Goal: Information Seeking & Learning: Check status

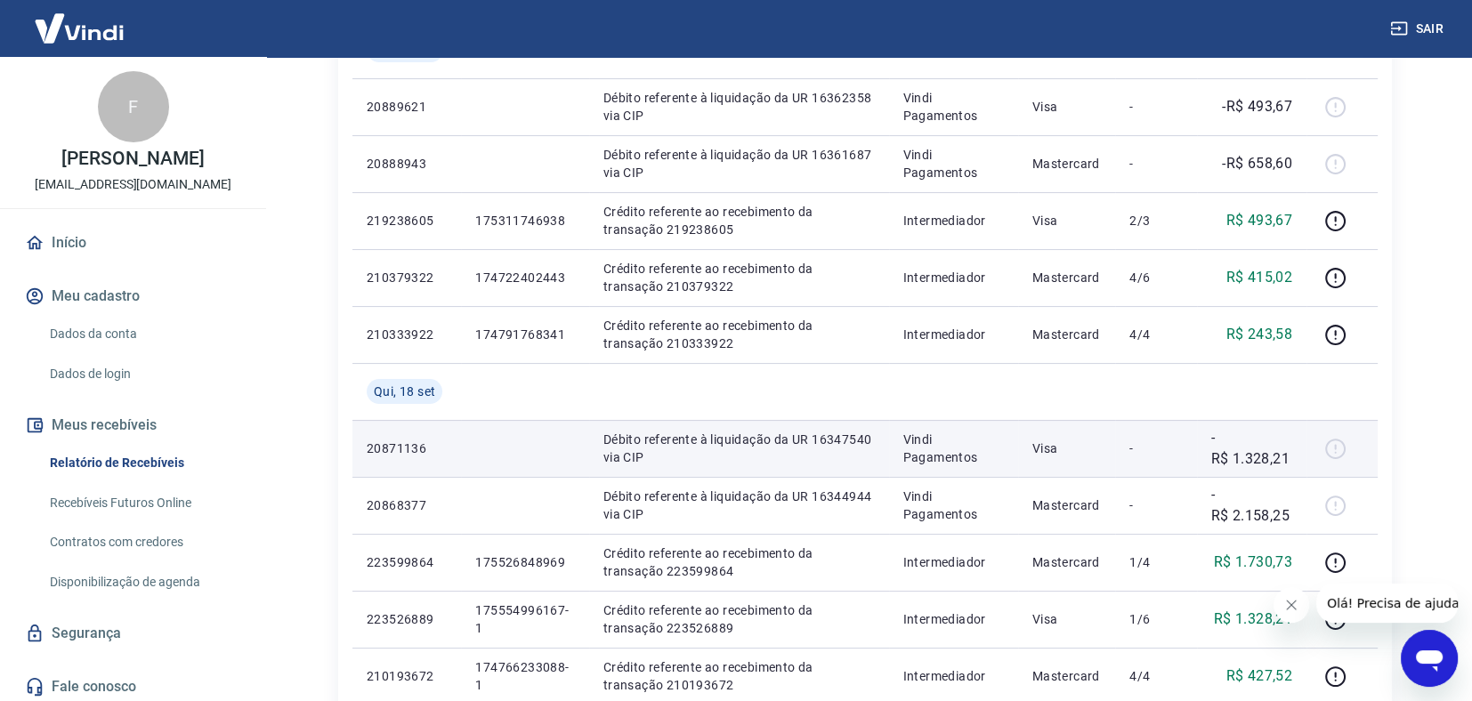
scroll to position [177, 0]
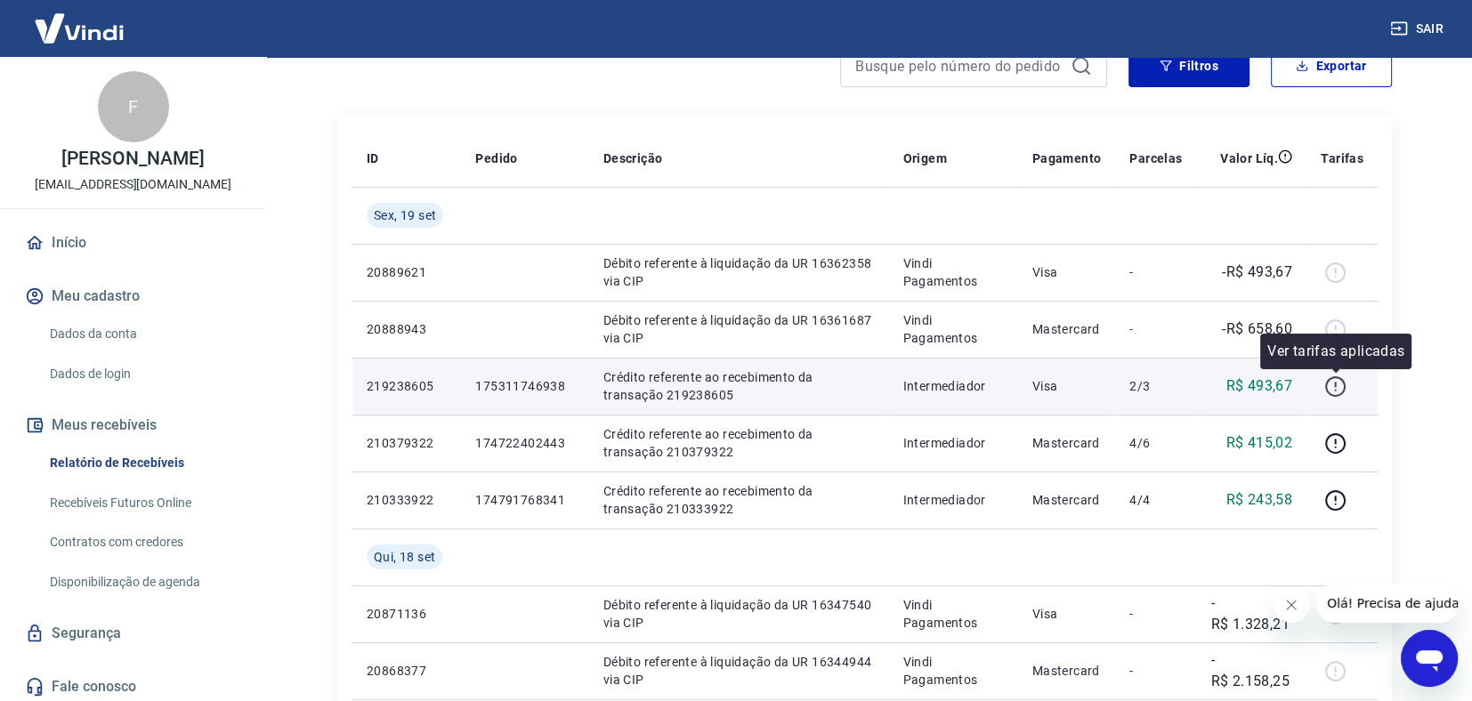
click at [1333, 383] on icon "button" at bounding box center [1335, 387] width 22 height 22
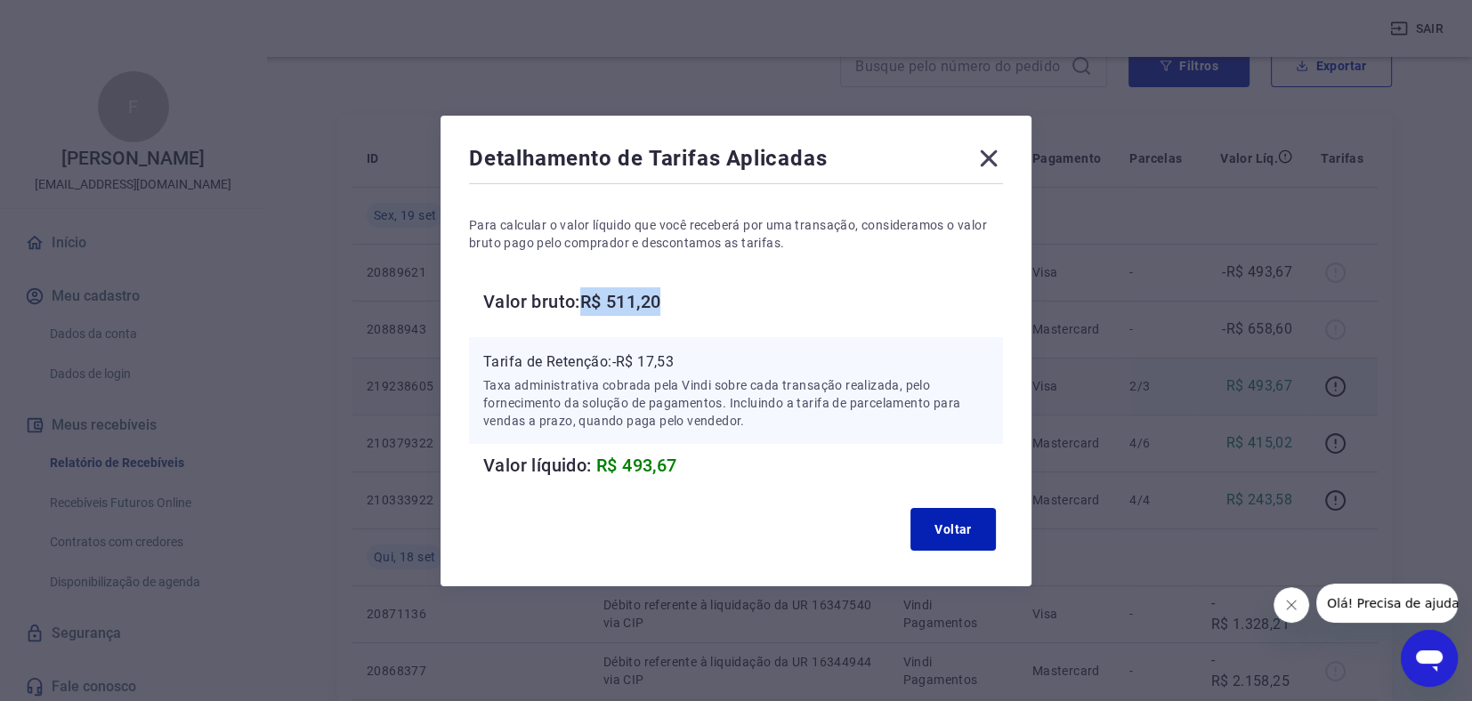
drag, startPoint x: 595, startPoint y: 303, endPoint x: 672, endPoint y: 292, distance: 77.4
click at [671, 292] on h6 "Valor bruto: R$ 511,20" at bounding box center [743, 301] width 520 height 28
copy h6 "R$ 511,20"
drag, startPoint x: 624, startPoint y: 359, endPoint x: 688, endPoint y: 360, distance: 64.1
click at [688, 360] on p "Tarifa de Retenção: -R$ 17,53" at bounding box center [735, 361] width 505 height 21
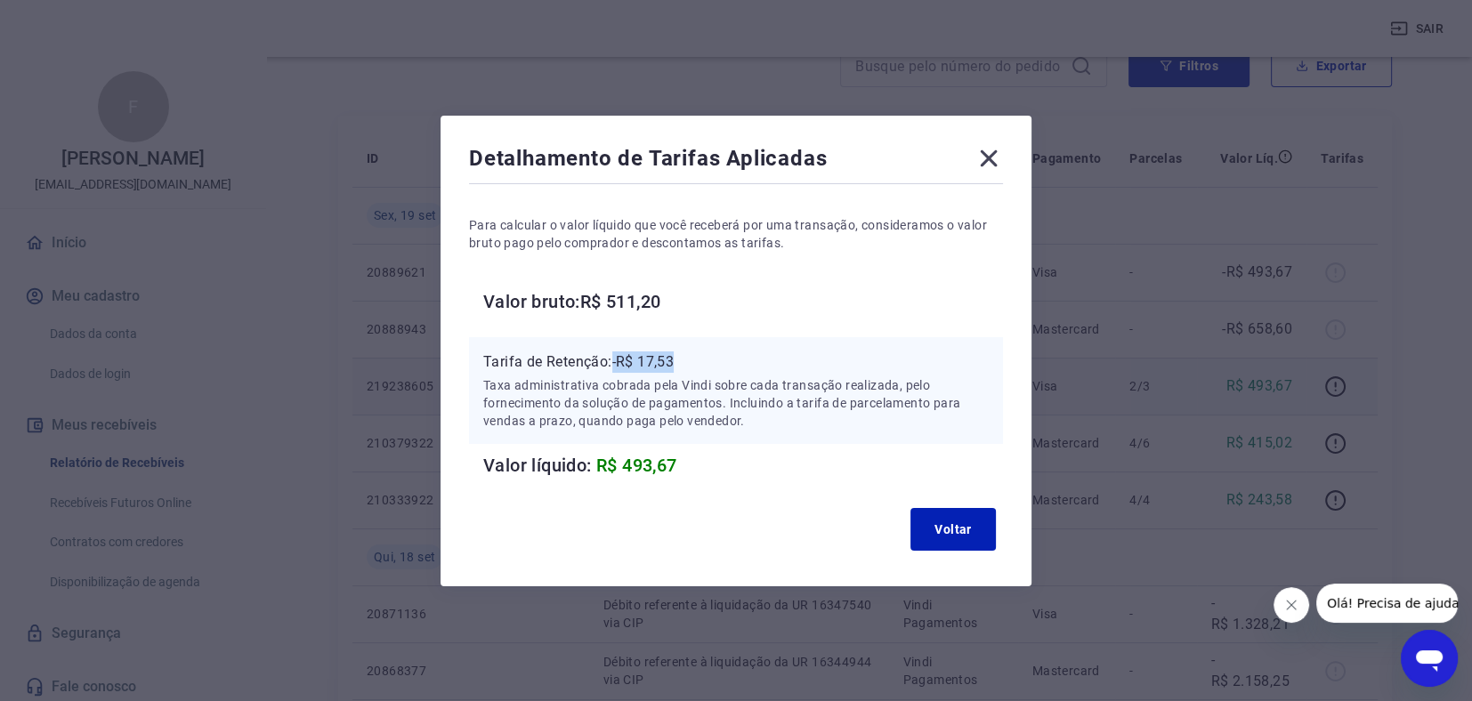
copy p "-R$ 17,53"
click at [949, 527] on button "Voltar" at bounding box center [952, 529] width 85 height 43
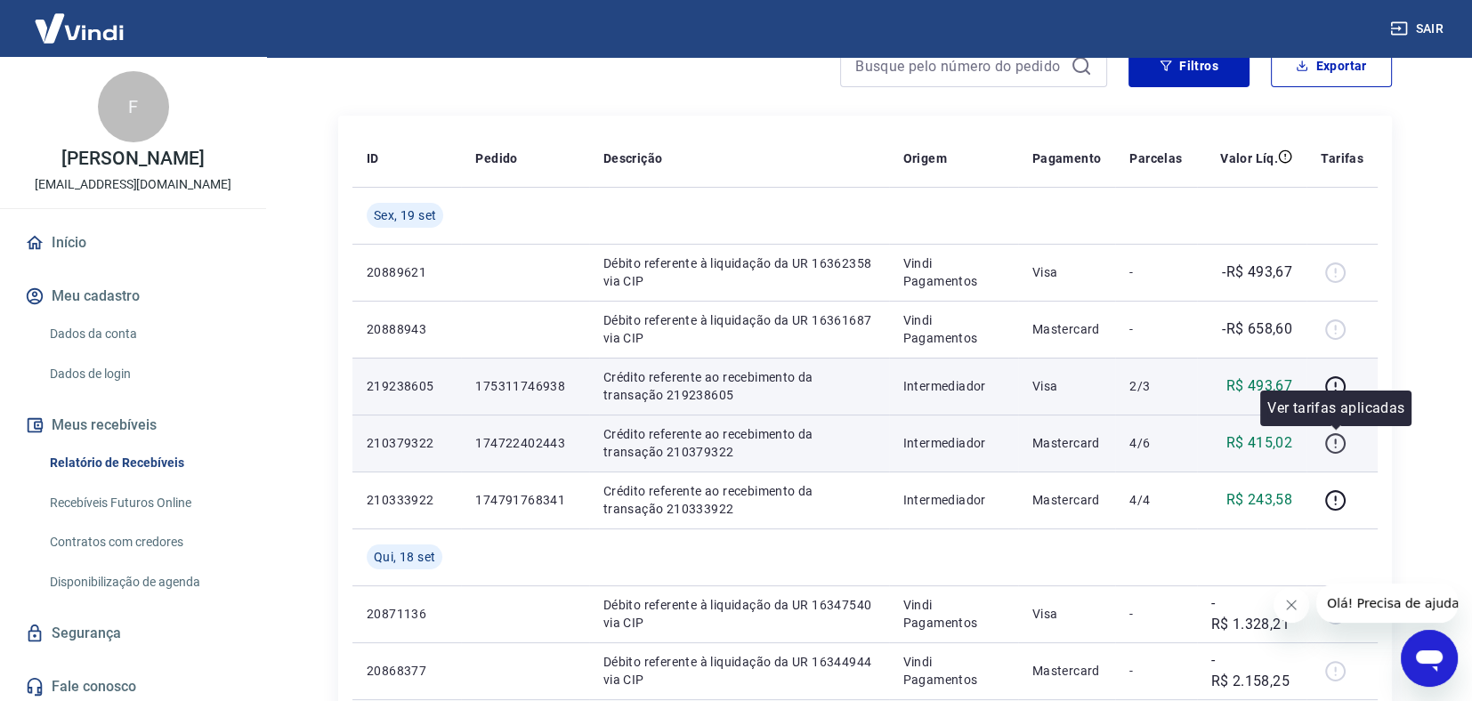
click at [1330, 439] on icon "button" at bounding box center [1335, 443] width 22 height 22
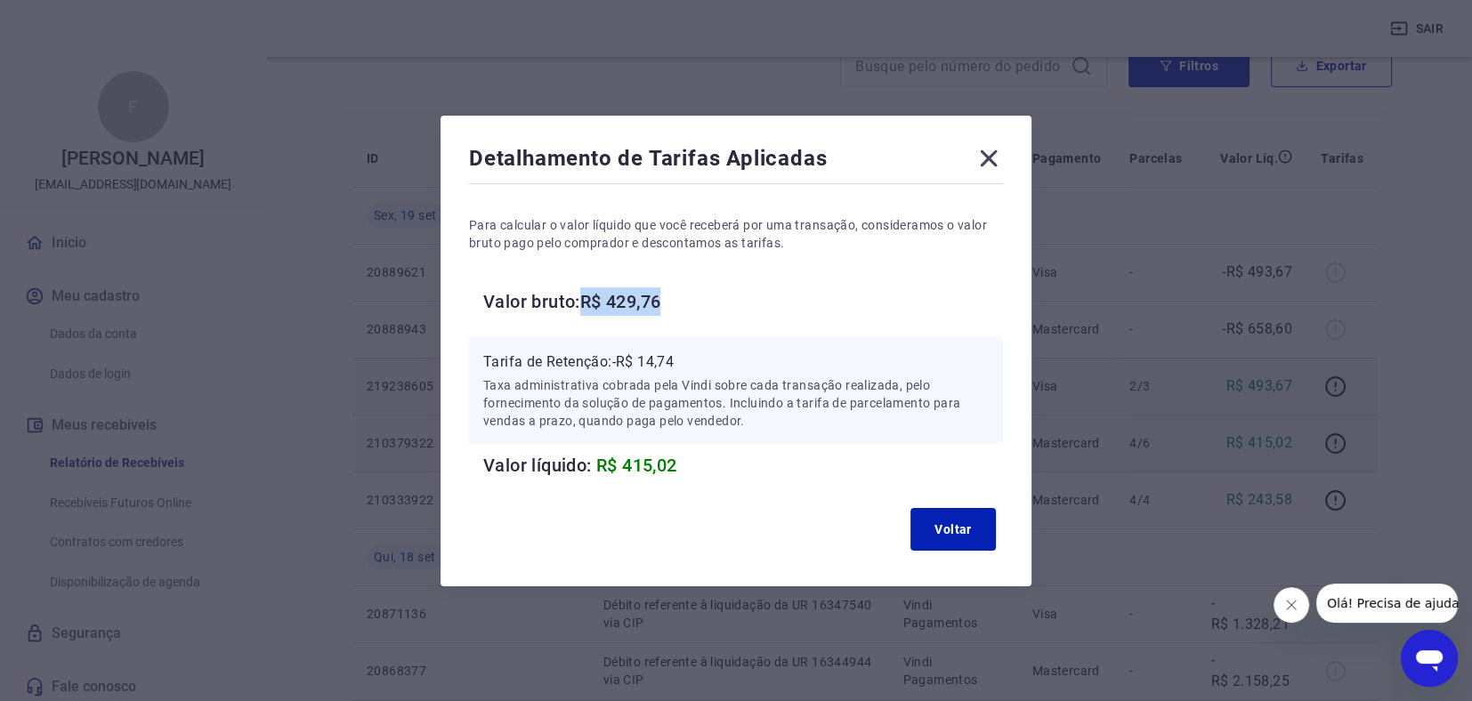
drag, startPoint x: 593, startPoint y: 300, endPoint x: 670, endPoint y: 291, distance: 77.9
click at [670, 291] on h6 "Valor bruto: R$ 429,76" at bounding box center [743, 301] width 520 height 28
copy h6 "R$ 429,76"
drag, startPoint x: 623, startPoint y: 363, endPoint x: 708, endPoint y: 367, distance: 85.5
click at [708, 367] on p "Tarifa de Retenção: -R$ 14,74" at bounding box center [735, 361] width 505 height 21
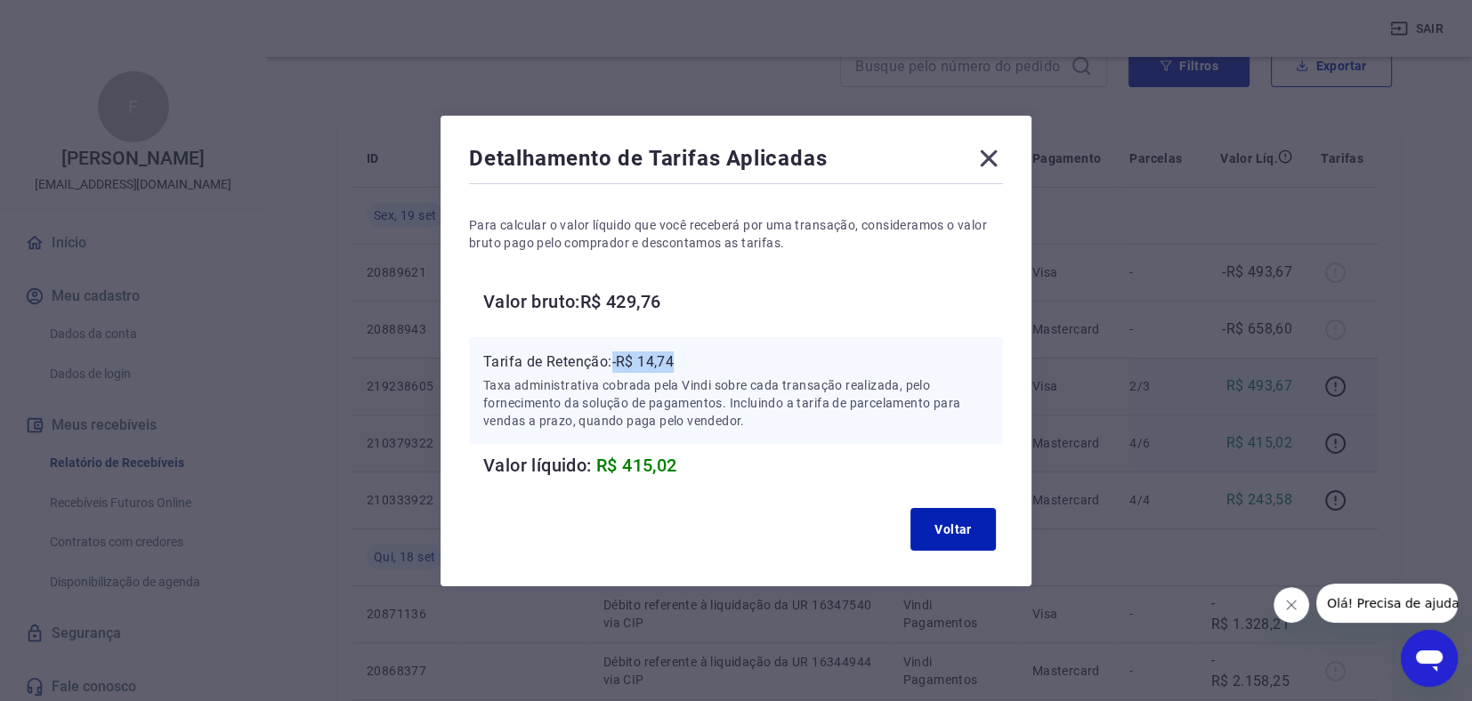
copy p "-R$ 14,74"
click at [957, 527] on button "Voltar" at bounding box center [952, 529] width 85 height 43
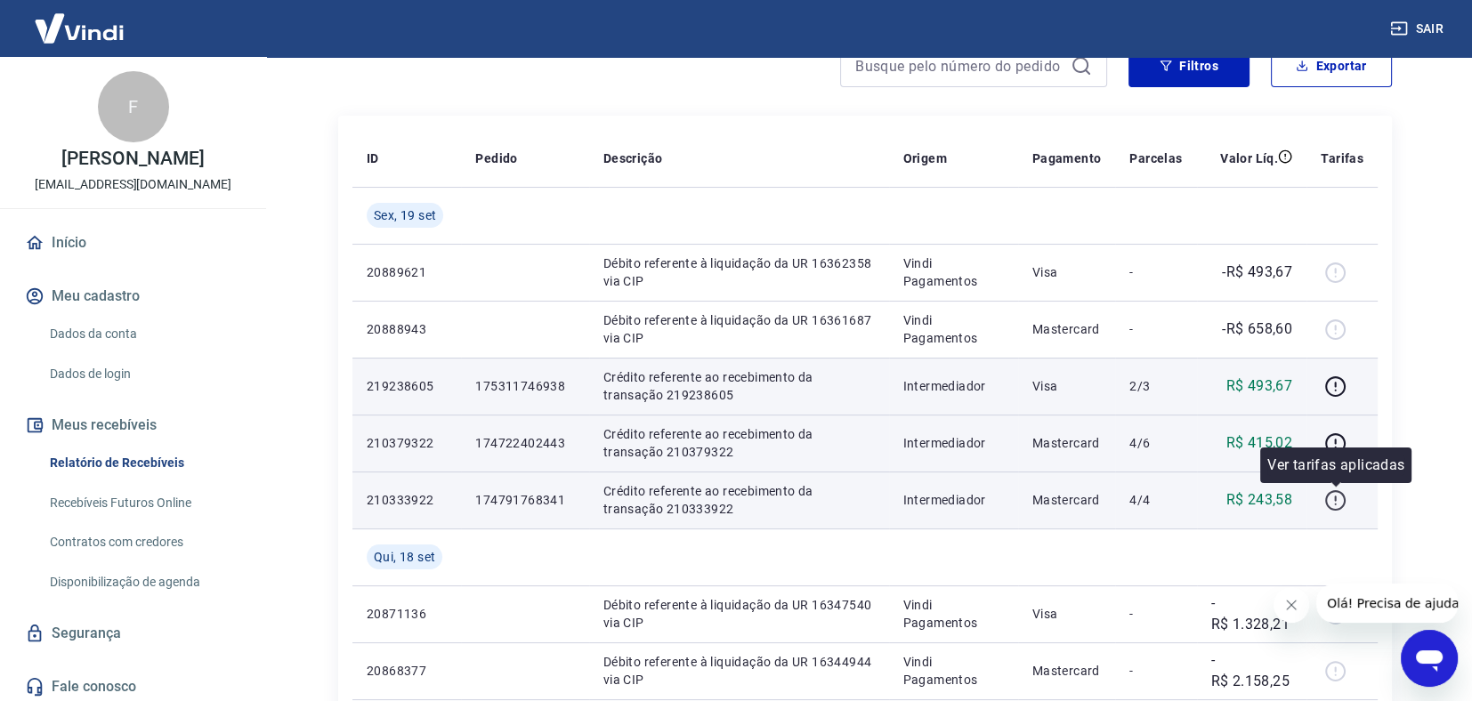
click at [1337, 495] on icon "button" at bounding box center [1335, 500] width 22 height 22
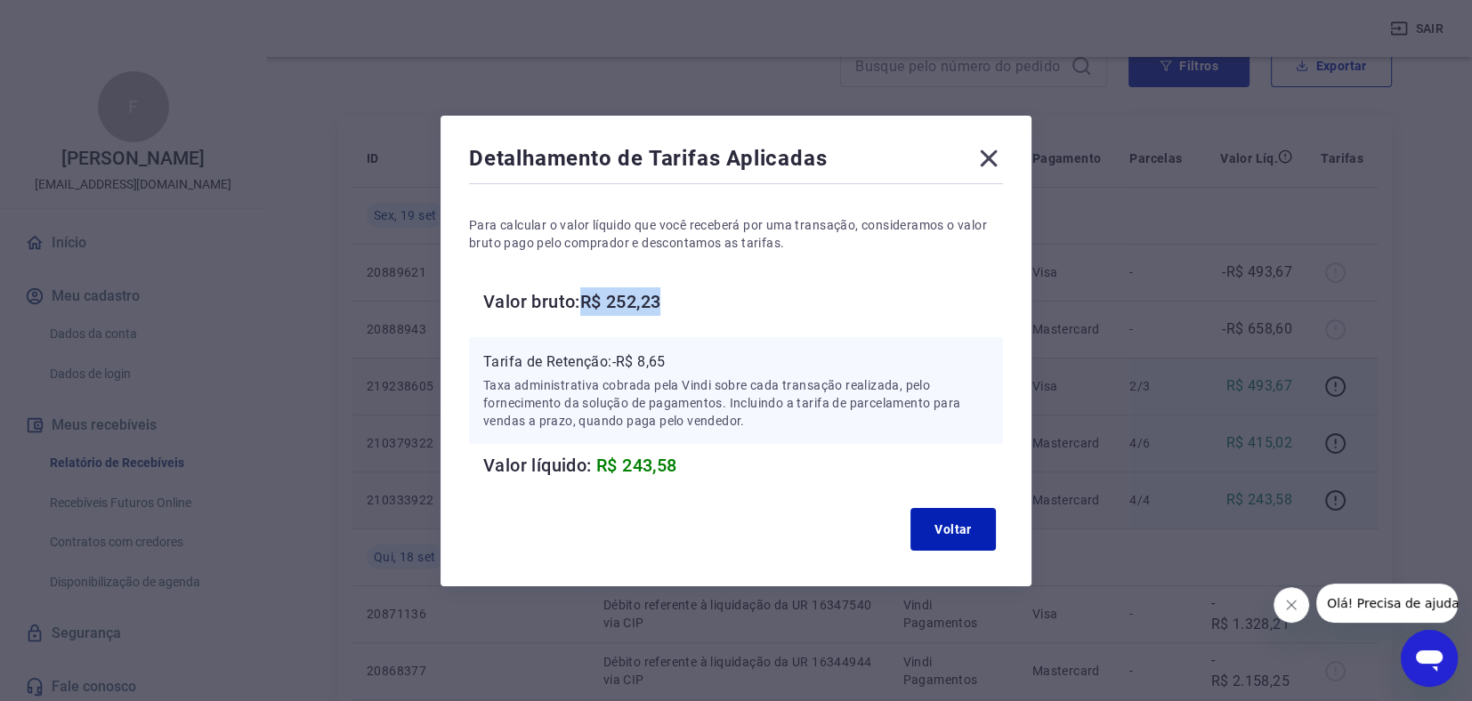
drag, startPoint x: 591, startPoint y: 300, endPoint x: 691, endPoint y: 287, distance: 101.4
click at [691, 287] on h6 "Valor bruto: R$ 252,23" at bounding box center [743, 301] width 520 height 28
copy h6 "R$ 252,23"
drag, startPoint x: 622, startPoint y: 360, endPoint x: 679, endPoint y: 360, distance: 57.0
click at [679, 360] on p "Tarifa de Retenção: -R$ 8,65" at bounding box center [735, 361] width 505 height 21
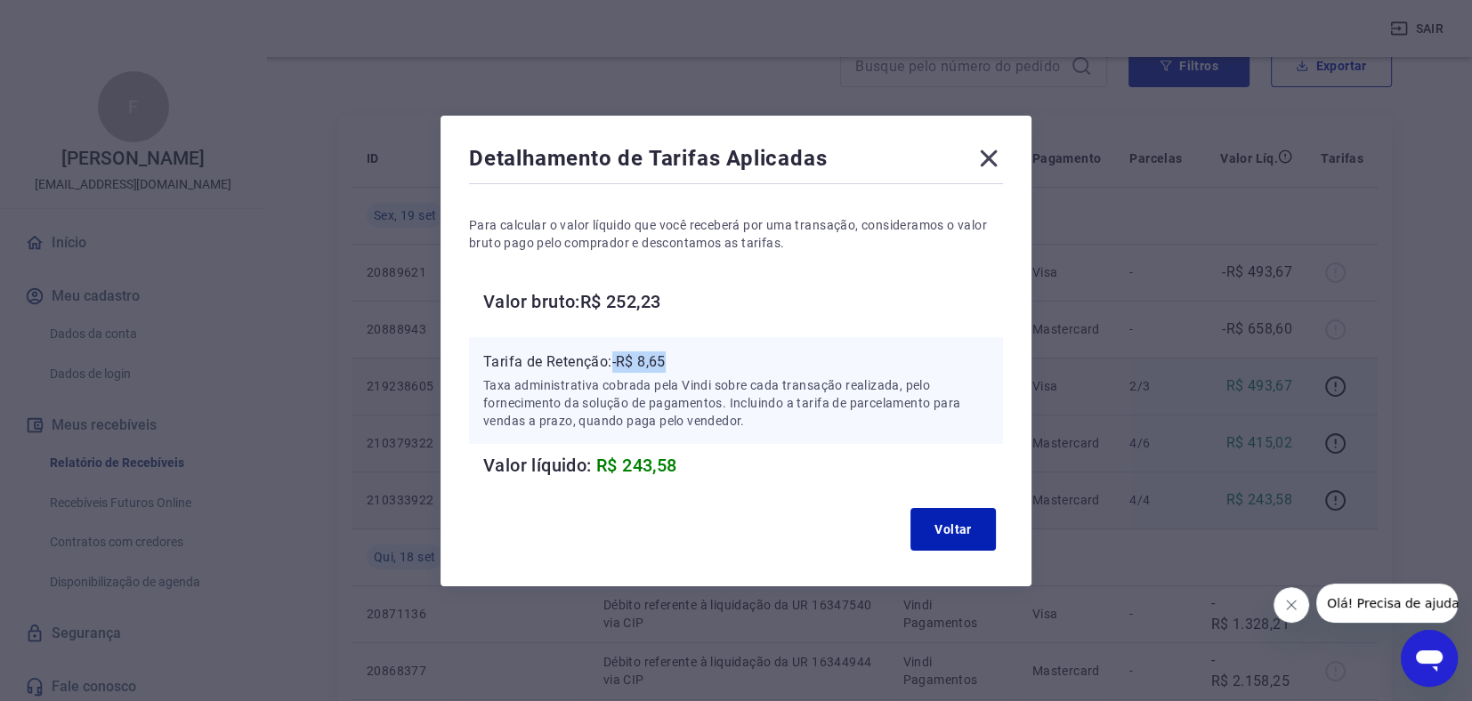
copy p "-R$ 8,65"
click at [997, 158] on icon at bounding box center [988, 158] width 28 height 28
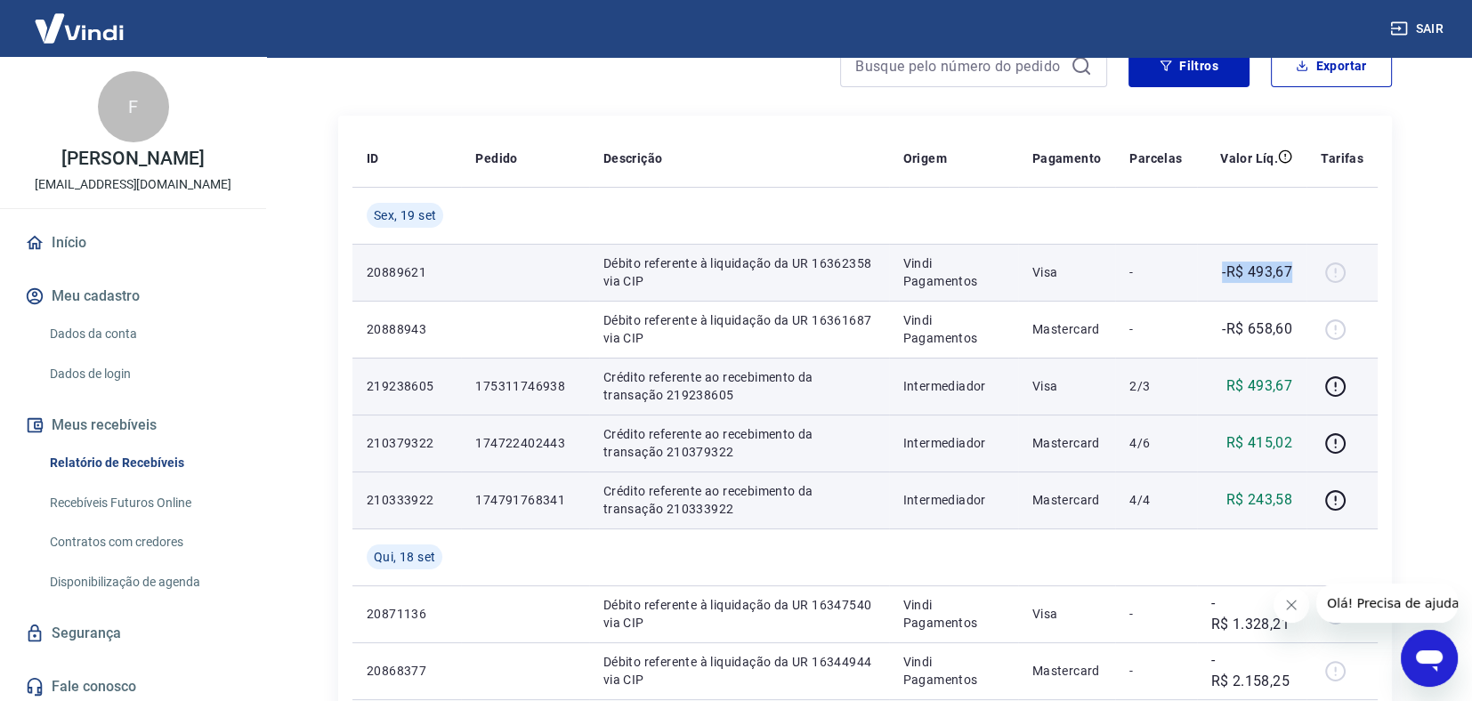
drag, startPoint x: 1224, startPoint y: 271, endPoint x: 1298, endPoint y: 274, distance: 73.9
click at [1296, 273] on td "-R$ 493,67" at bounding box center [1252, 272] width 110 height 57
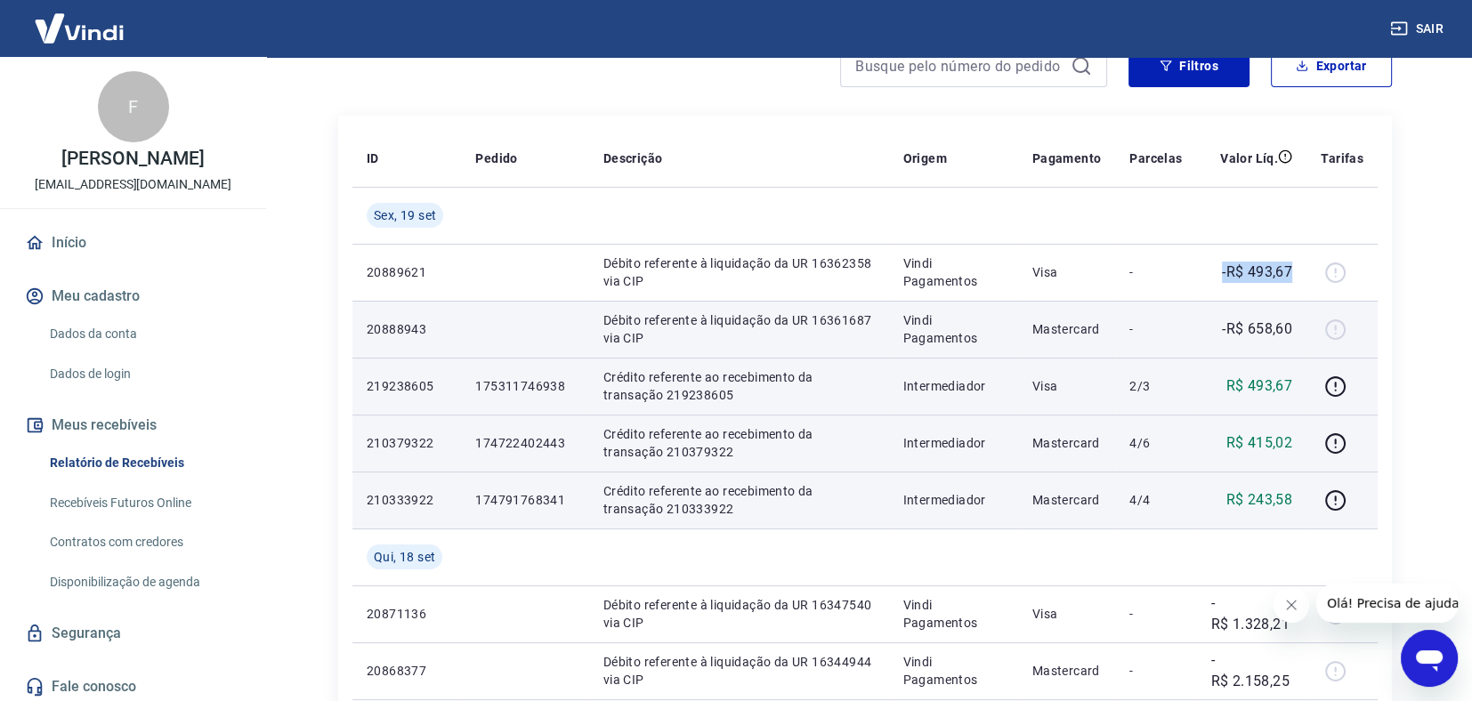
copy p "-R$ 493,67"
drag, startPoint x: 1224, startPoint y: 327, endPoint x: 1294, endPoint y: 321, distance: 69.7
click at [1292, 323] on p "-R$ 658,60" at bounding box center [1257, 329] width 70 height 21
copy p "-R$ 658,60"
